Goal: Task Accomplishment & Management: Use online tool/utility

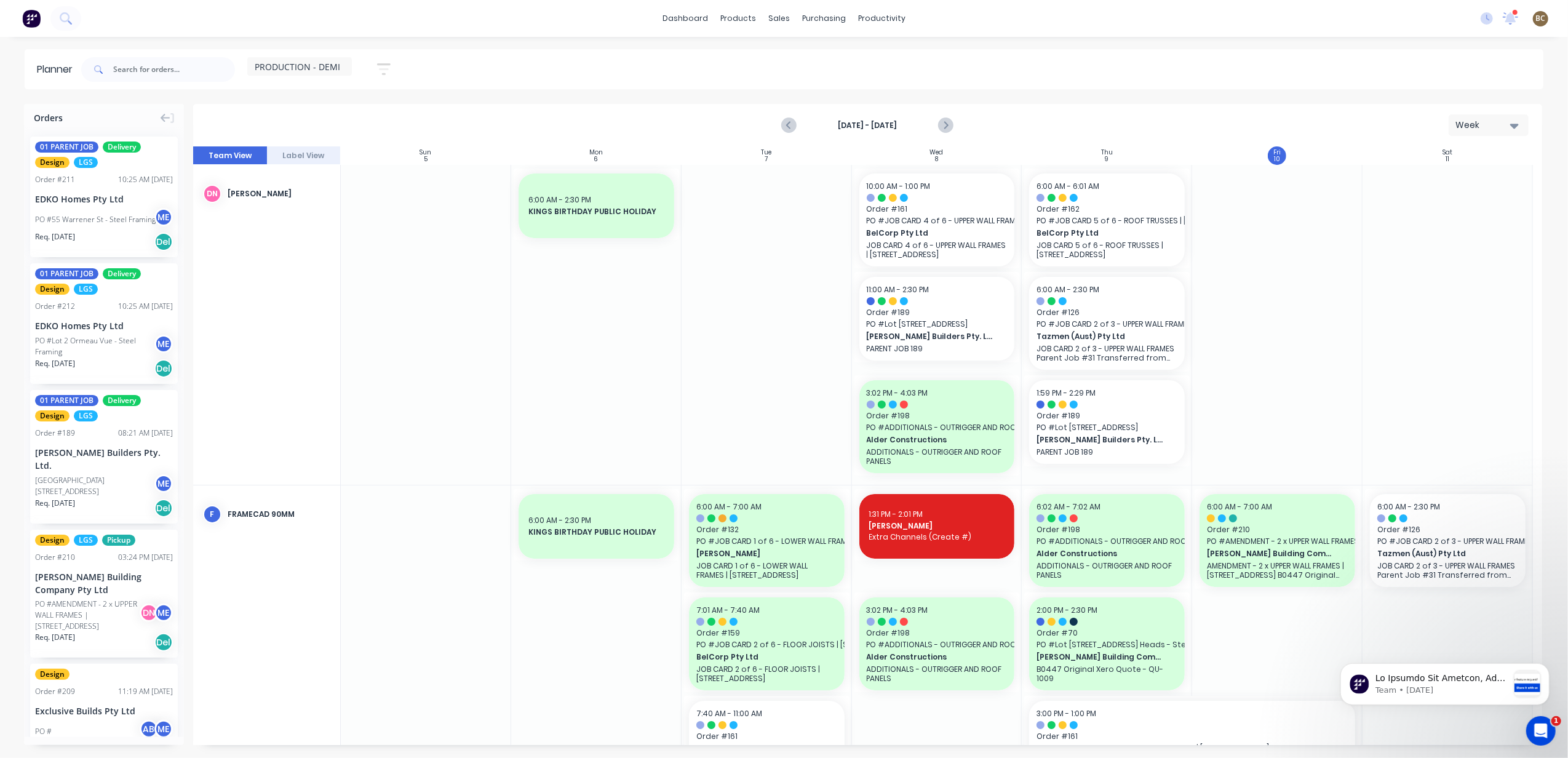
click at [521, 370] on div at bounding box center [596, 325] width 171 height 320
click at [1505, 132] on button "Week" at bounding box center [1489, 125] width 80 height 21
click at [1455, 182] on div "Week" at bounding box center [1466, 183] width 122 height 25
click at [939, 118] on icon "Next page" at bounding box center [946, 125] width 15 height 15
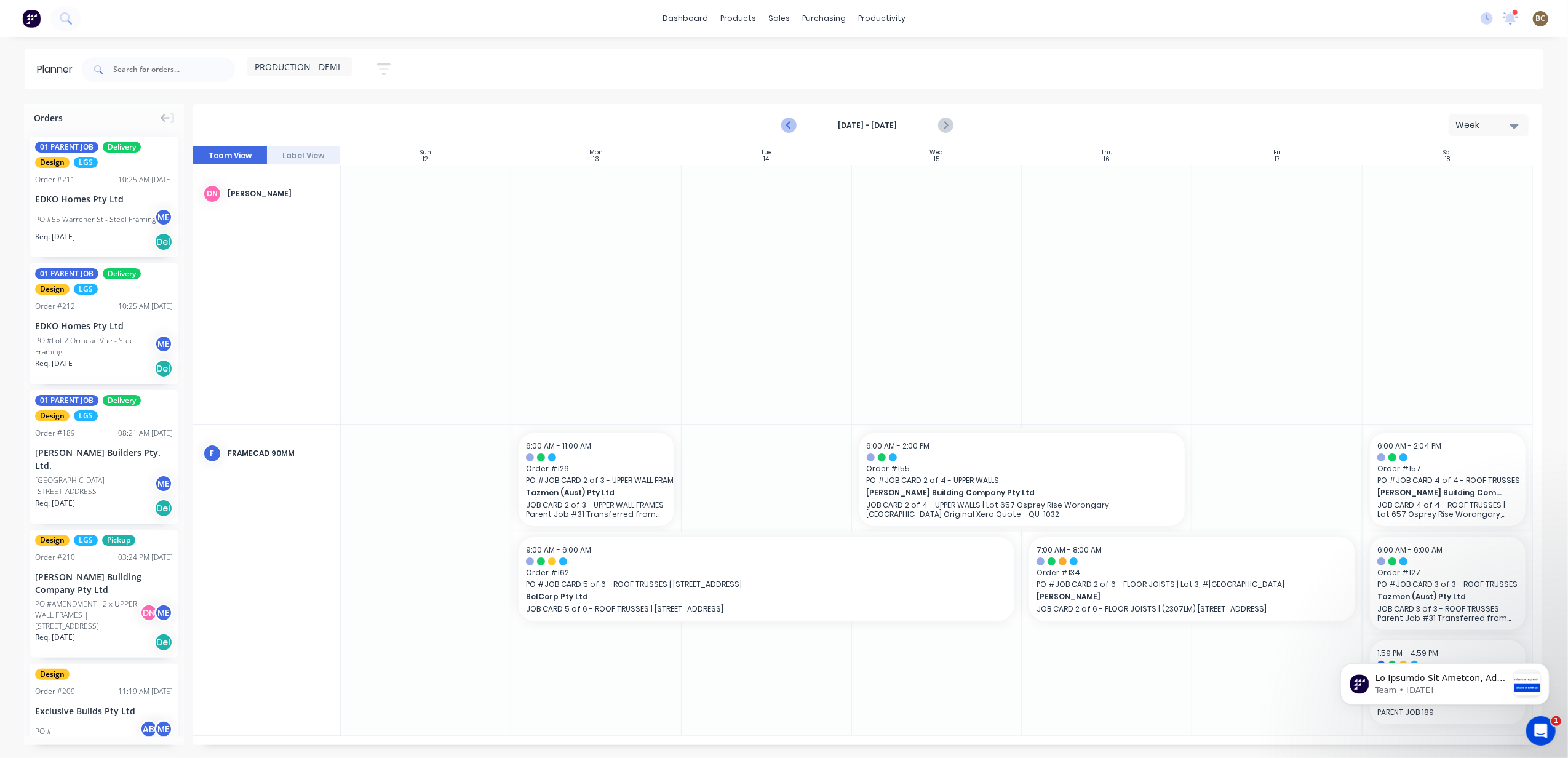
click at [789, 123] on icon "Previous page" at bounding box center [789, 125] width 15 height 15
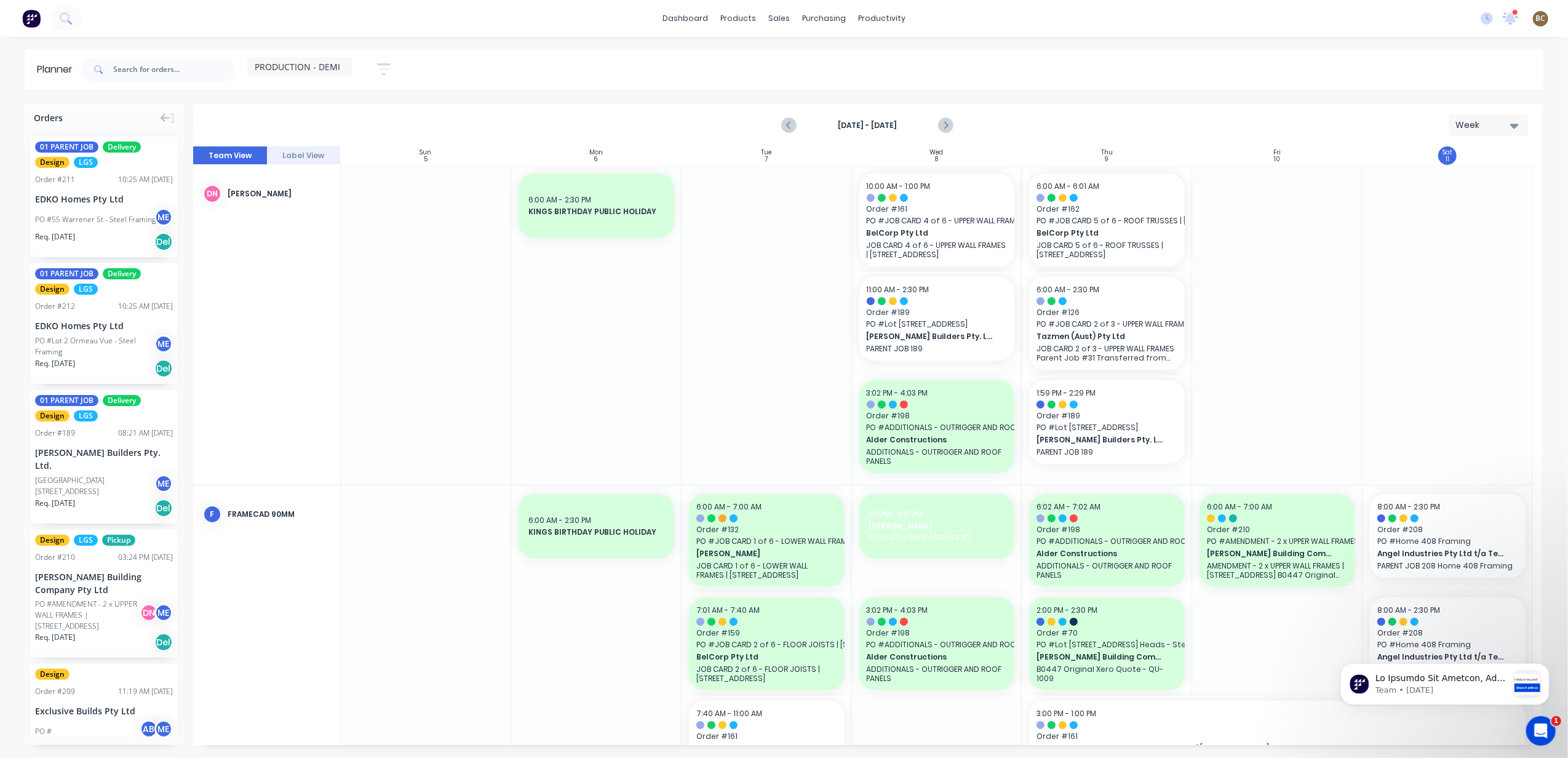
click at [503, 372] on div at bounding box center [426, 325] width 171 height 320
drag, startPoint x: 281, startPoint y: 309, endPoint x: 590, endPoint y: 367, distance: 314.4
click at [498, 321] on div "DN [PERSON_NAME] F FRAMECAD 90mm 6:00 AM - 2:30 PM KINGS BIRTHDAY PUBLIC HOLIDA…" at bounding box center [863, 570] width 1340 height 810
drag, startPoint x: 731, startPoint y: 277, endPoint x: 590, endPoint y: 237, distance: 146.6
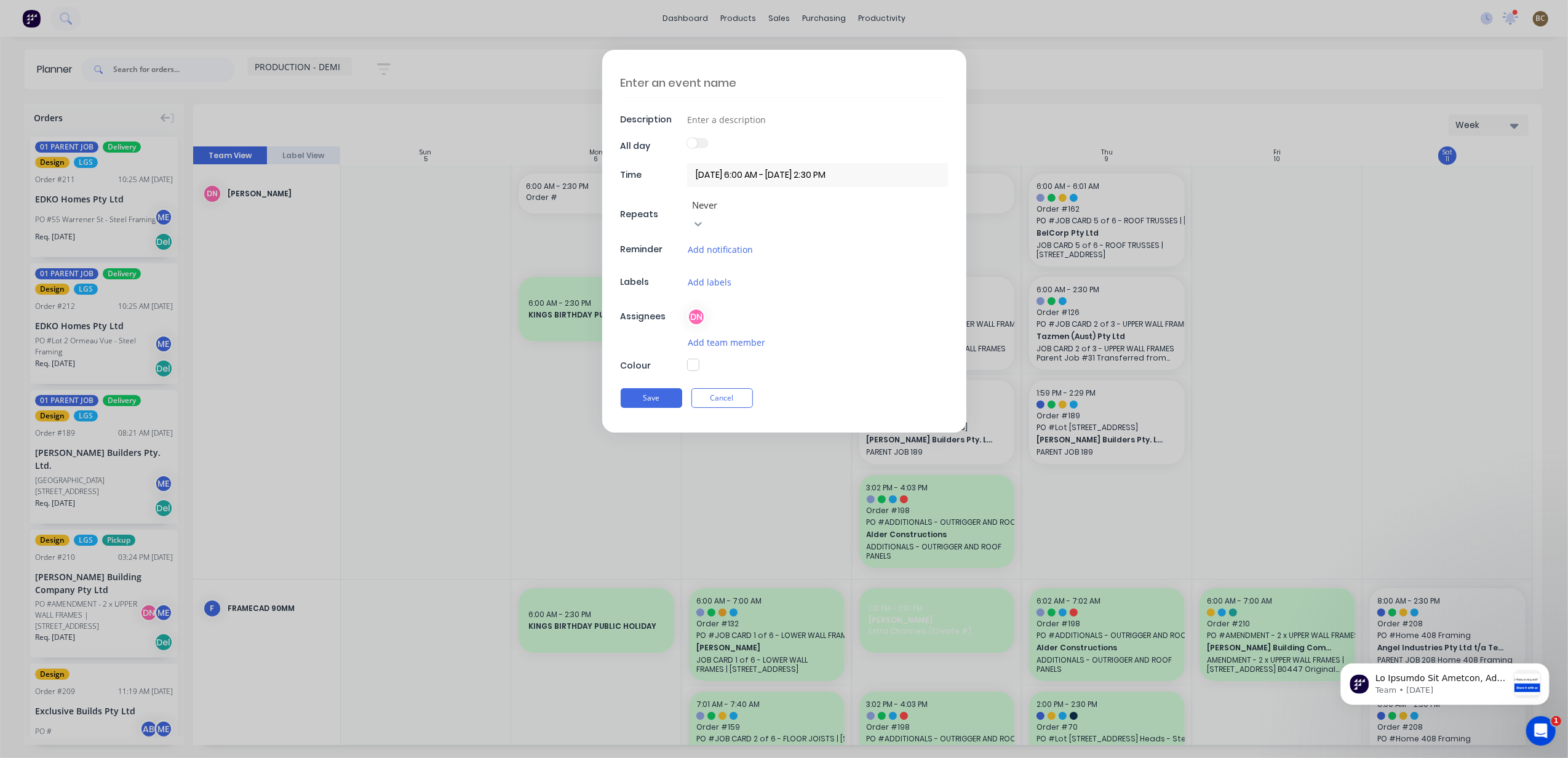
type textarea "x"
click at [735, 389] on button "Cancel" at bounding box center [722, 398] width 61 height 20
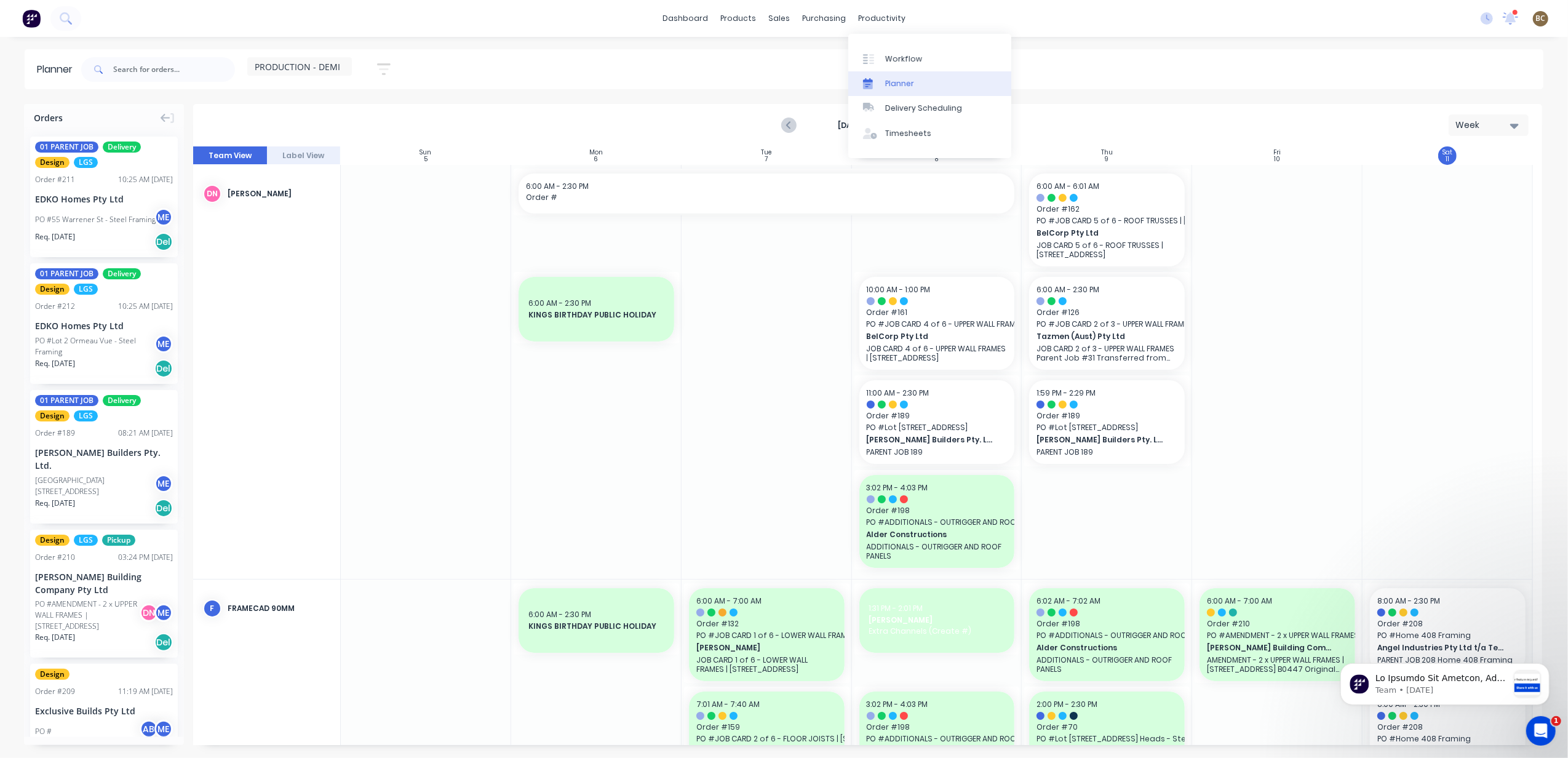
click at [885, 80] on div "Planner" at bounding box center [900, 83] width 29 height 11
click at [310, 52] on div "PRODUCTION - DEMI Save new view None (Default) edit DESIGN TEAM (INTERNAL) edit…" at bounding box center [241, 70] width 325 height 37
click at [305, 61] on span "PRODUCTION - DEMI" at bounding box center [298, 67] width 86 height 13
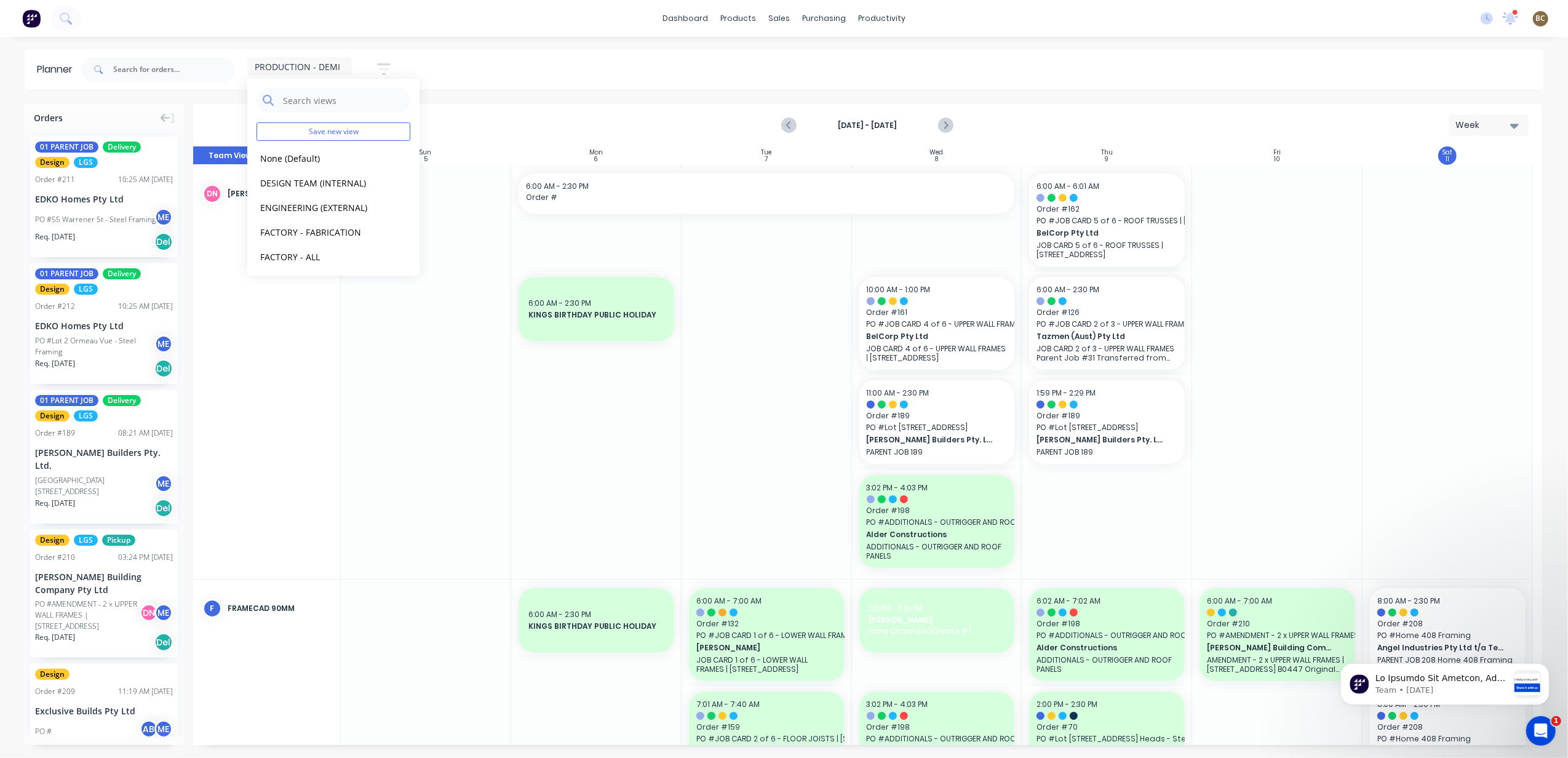
click at [549, 89] on header "Planner PRODUCTION - DEMI Save new view None (Default) edit DESIGN TEAM (INTERN…" at bounding box center [784, 69] width 1519 height 40
click at [1546, 668] on icon "Dismiss notification" at bounding box center [1546, 666] width 7 height 7
